Goal: Information Seeking & Learning: Find specific fact

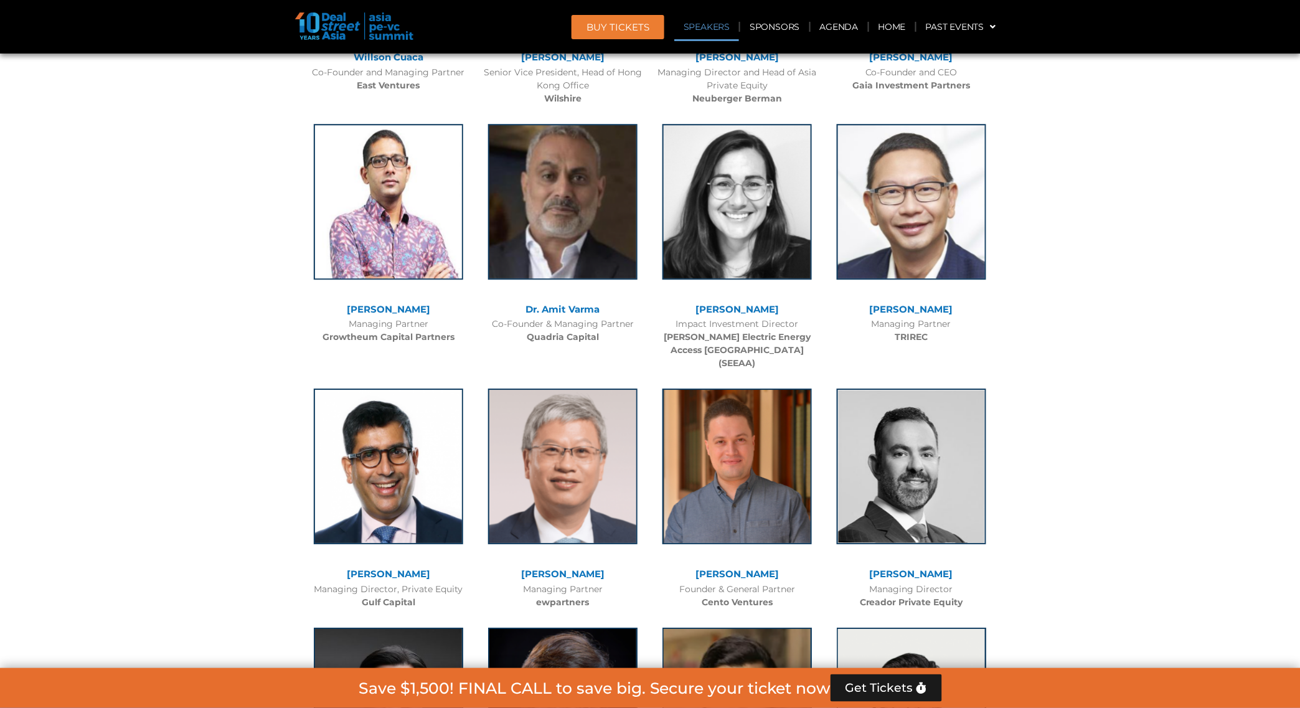
scroll to position [6480, 0]
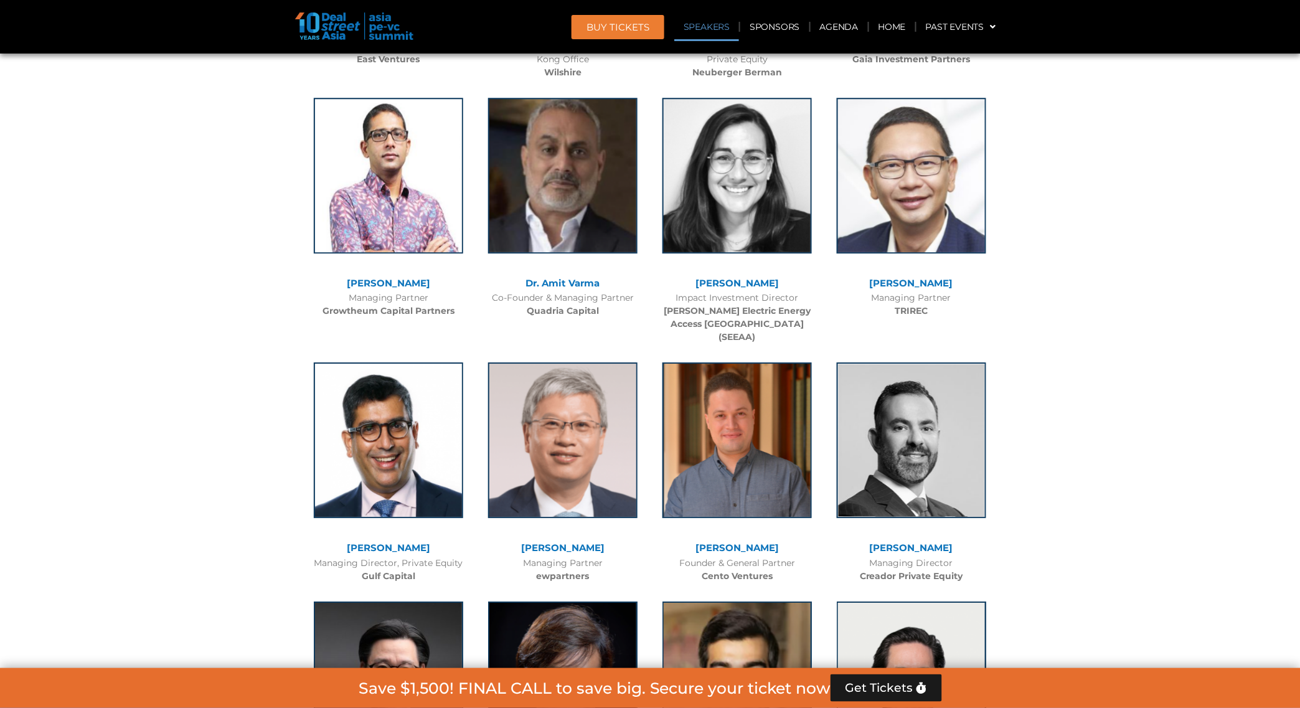
drag, startPoint x: 1162, startPoint y: 452, endPoint x: 1128, endPoint y: 430, distance: 40.6
drag, startPoint x: 676, startPoint y: 486, endPoint x: 799, endPoint y: 486, distance: 123.3
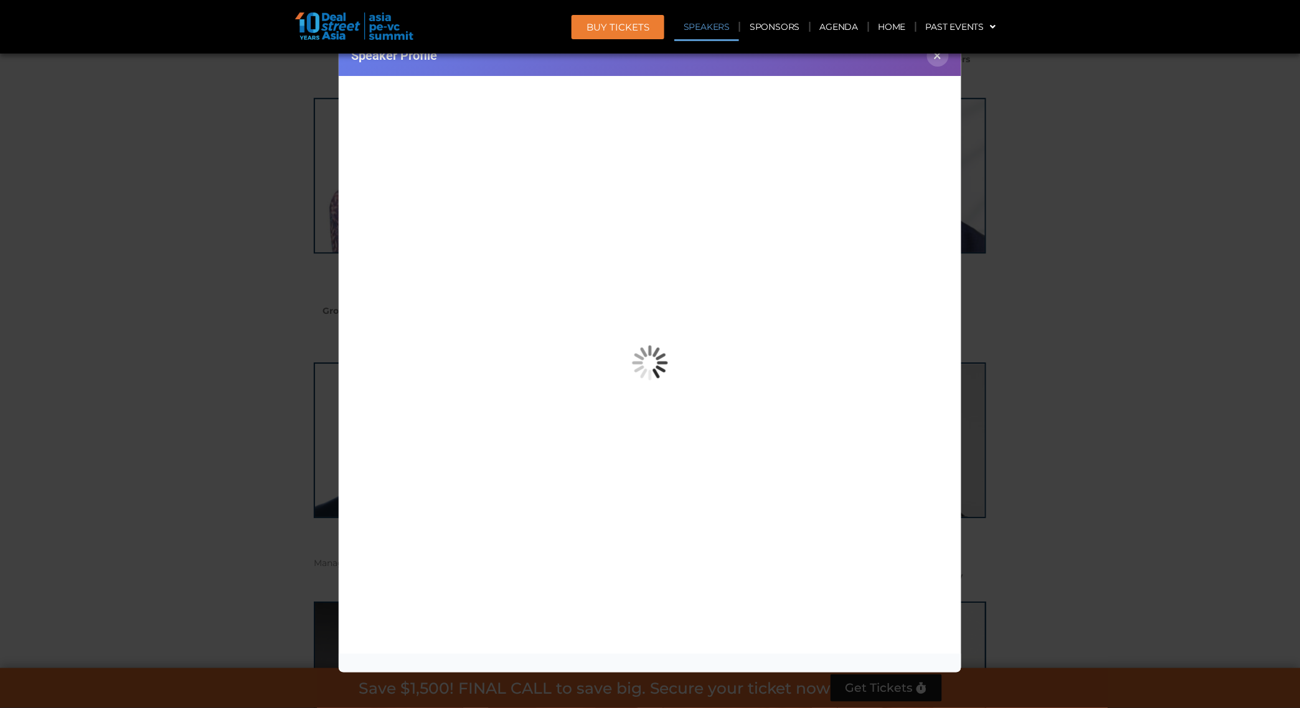
copy link "[PERSON_NAME]"
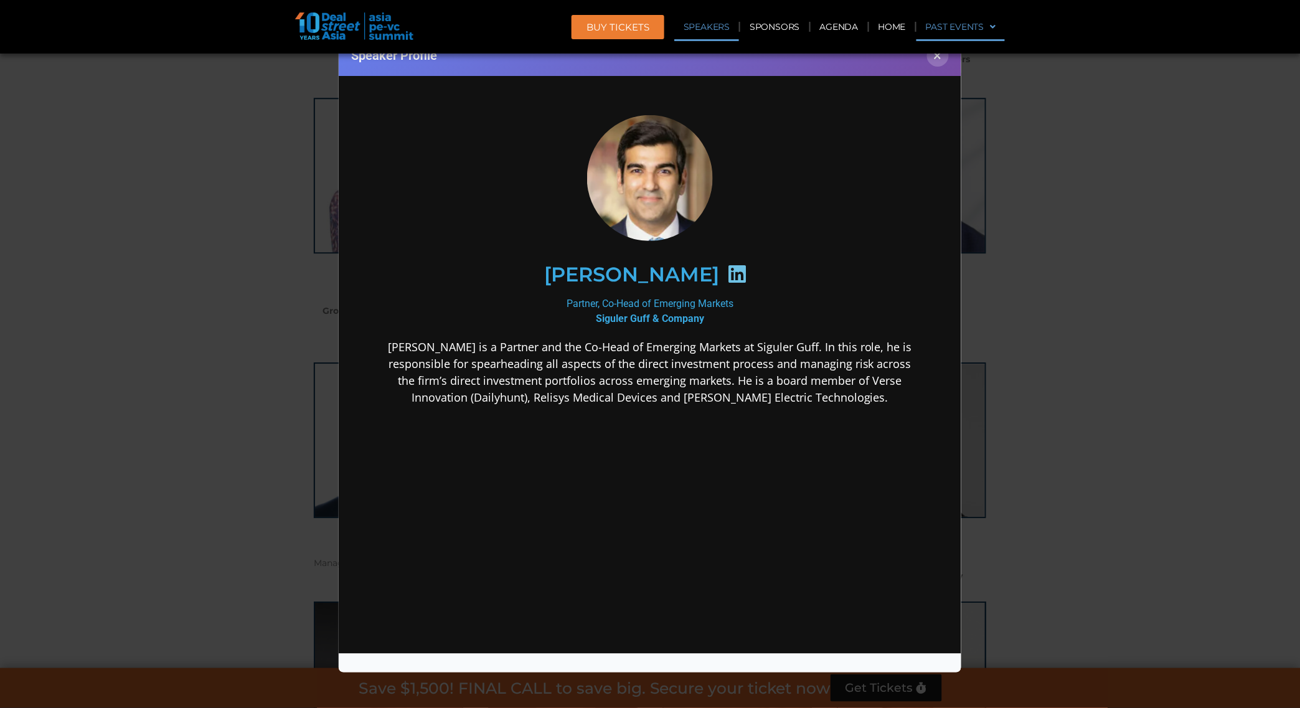
scroll to position [0, 0]
click at [935, 56] on button "×" at bounding box center [938, 56] width 22 height 22
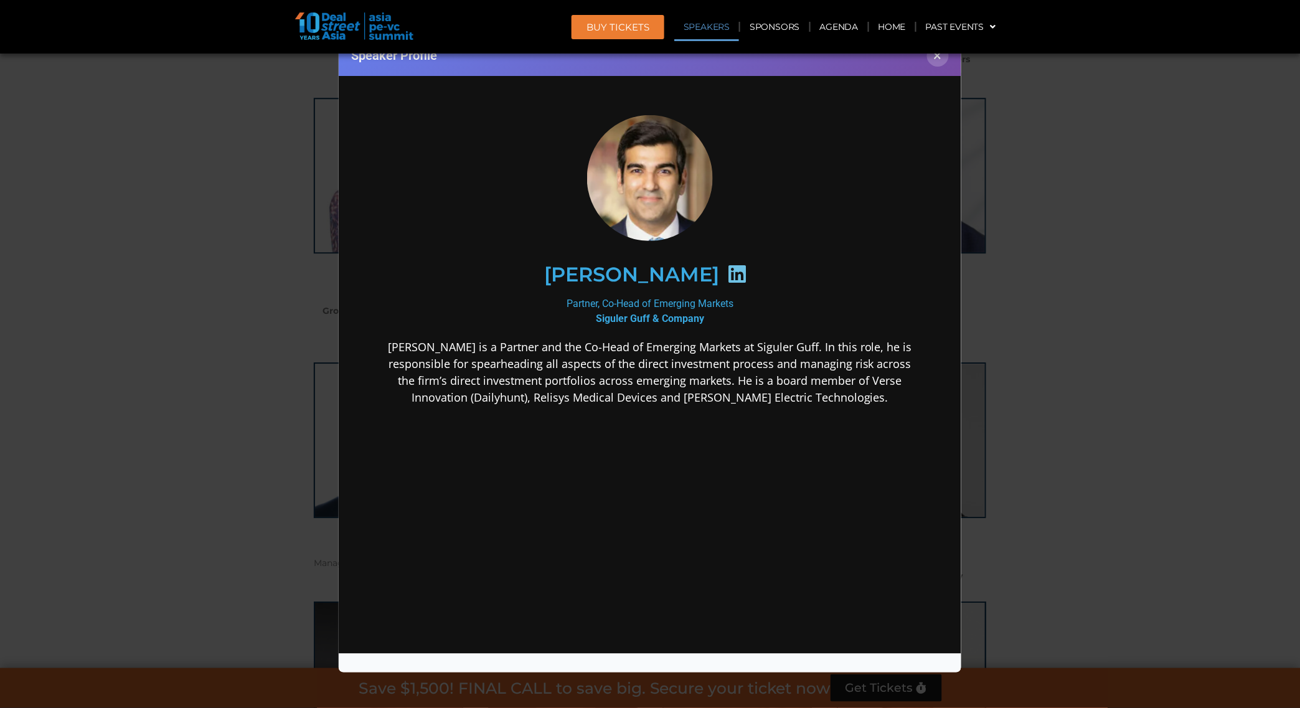
click at [1094, 256] on div "Speaker Profile ×" at bounding box center [650, 354] width 1300 height 708
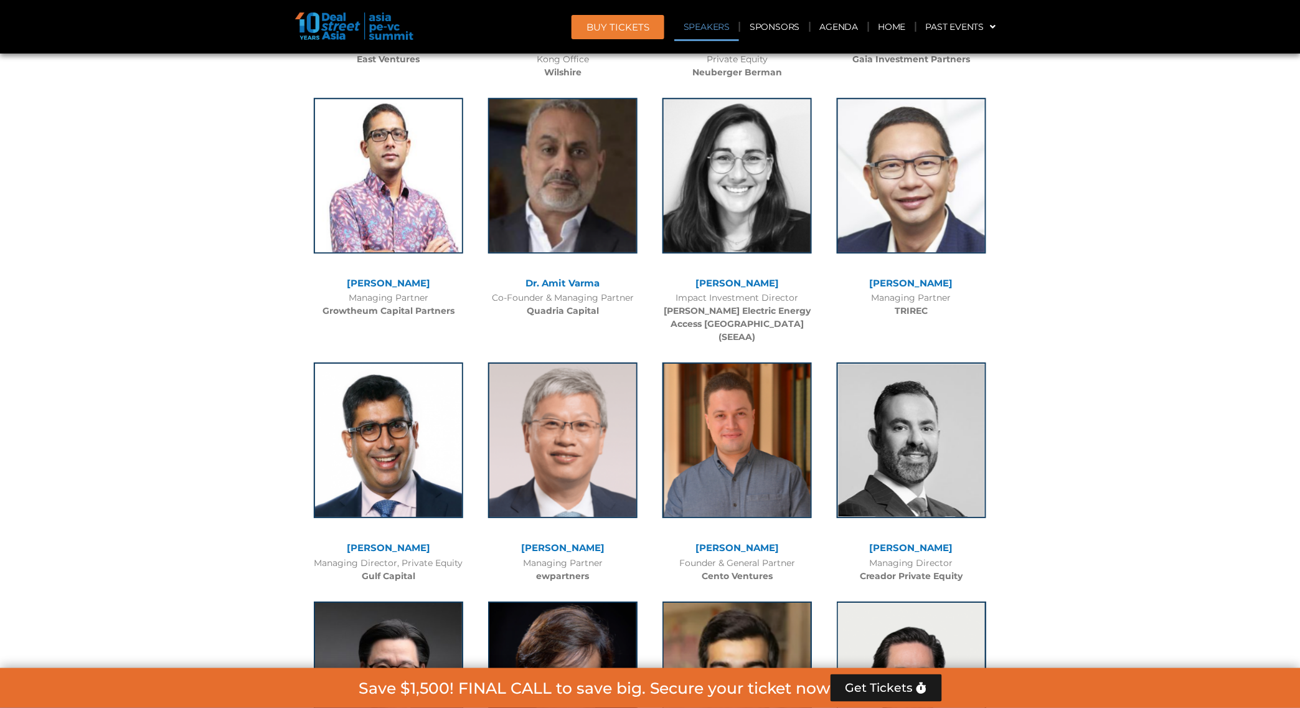
drag, startPoint x: 694, startPoint y: 487, endPoint x: 801, endPoint y: 491, distance: 106.5
copy link "[PERSON_NAME]"
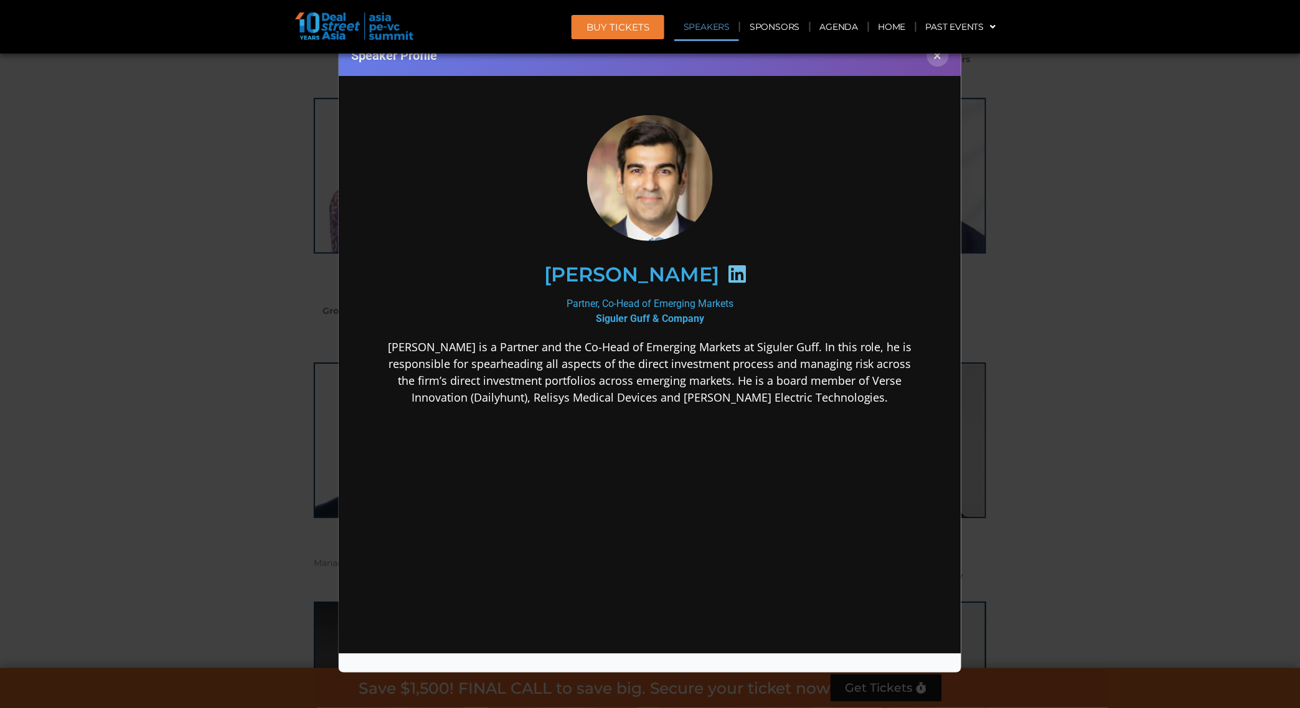
drag, startPoint x: 532, startPoint y: 270, endPoint x: 740, endPoint y: 267, distance: 208.6
click at [719, 267] on h2 "[PERSON_NAME]" at bounding box center [631, 274] width 175 height 20
copy h2 "[PERSON_NAME]"
drag, startPoint x: 712, startPoint y: 312, endPoint x: 585, endPoint y: 317, distance: 127.1
click at [585, 317] on div "Partner, Co-Head of Emerging Markets Siguler Guff & Company" at bounding box center [649, 311] width 538 height 30
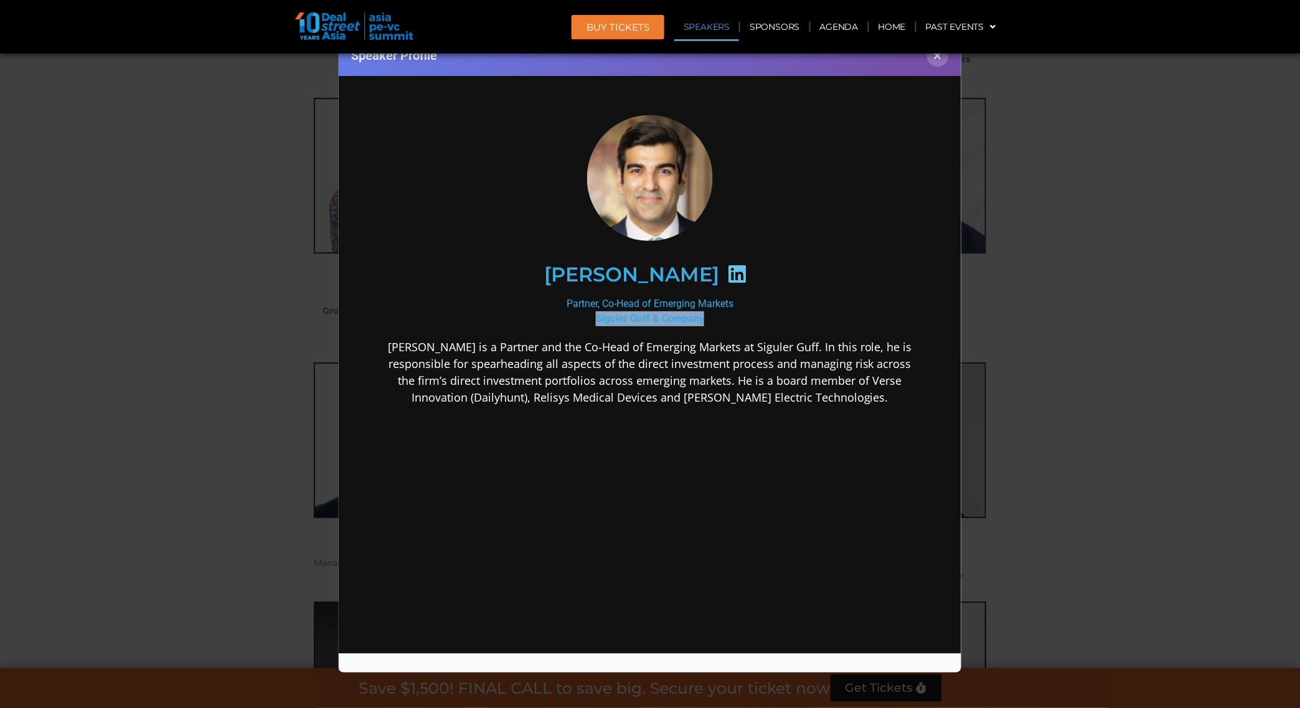
copy b "Siguler Guff & Company"
drag, startPoint x: 565, startPoint y: 296, endPoint x: 742, endPoint y: 301, distance: 176.9
click at [742, 301] on div "Partner, Co-Head of Emerging Markets Siguler Guff & Company" at bounding box center [649, 311] width 538 height 30
copy div "Partner, Co-Head of Emerging Markets"
drag, startPoint x: 522, startPoint y: 278, endPoint x: 743, endPoint y: 276, distance: 221.0
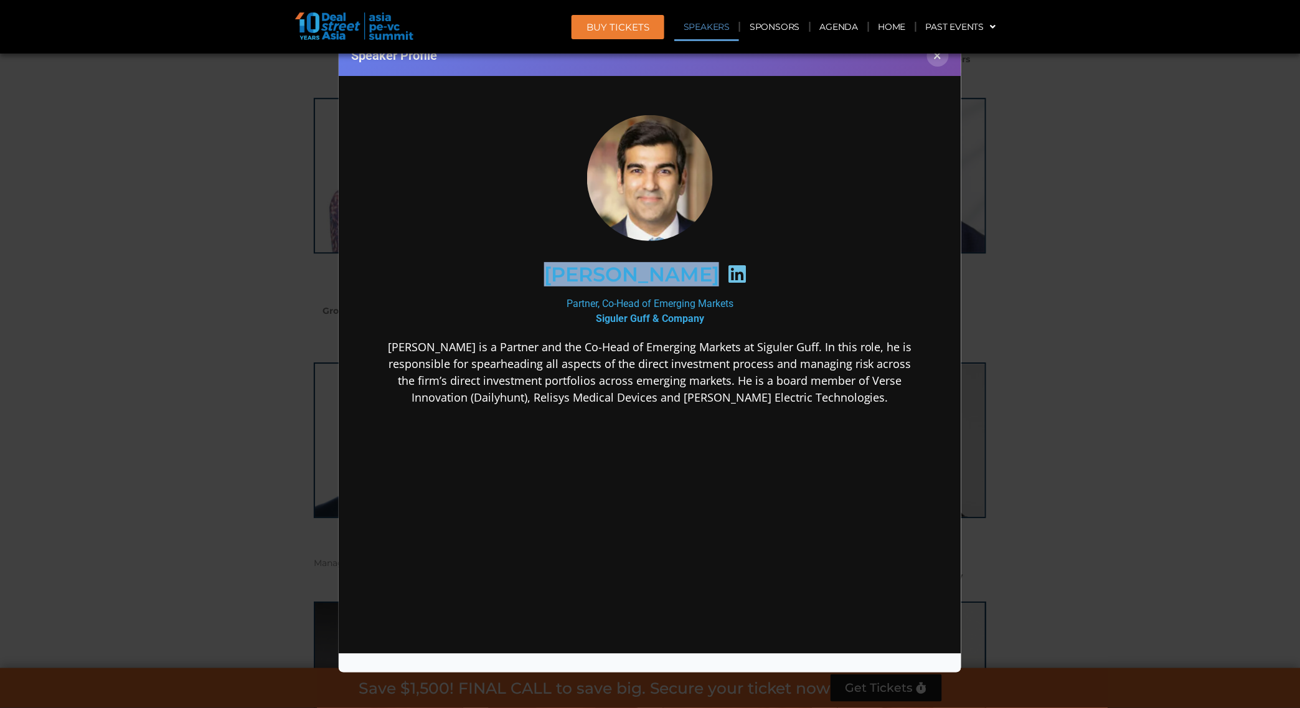
click at [743, 276] on div "[PERSON_NAME]" at bounding box center [649, 274] width 484 height 64
copy div "[PERSON_NAME]"
